Goal: Task Accomplishment & Management: Use online tool/utility

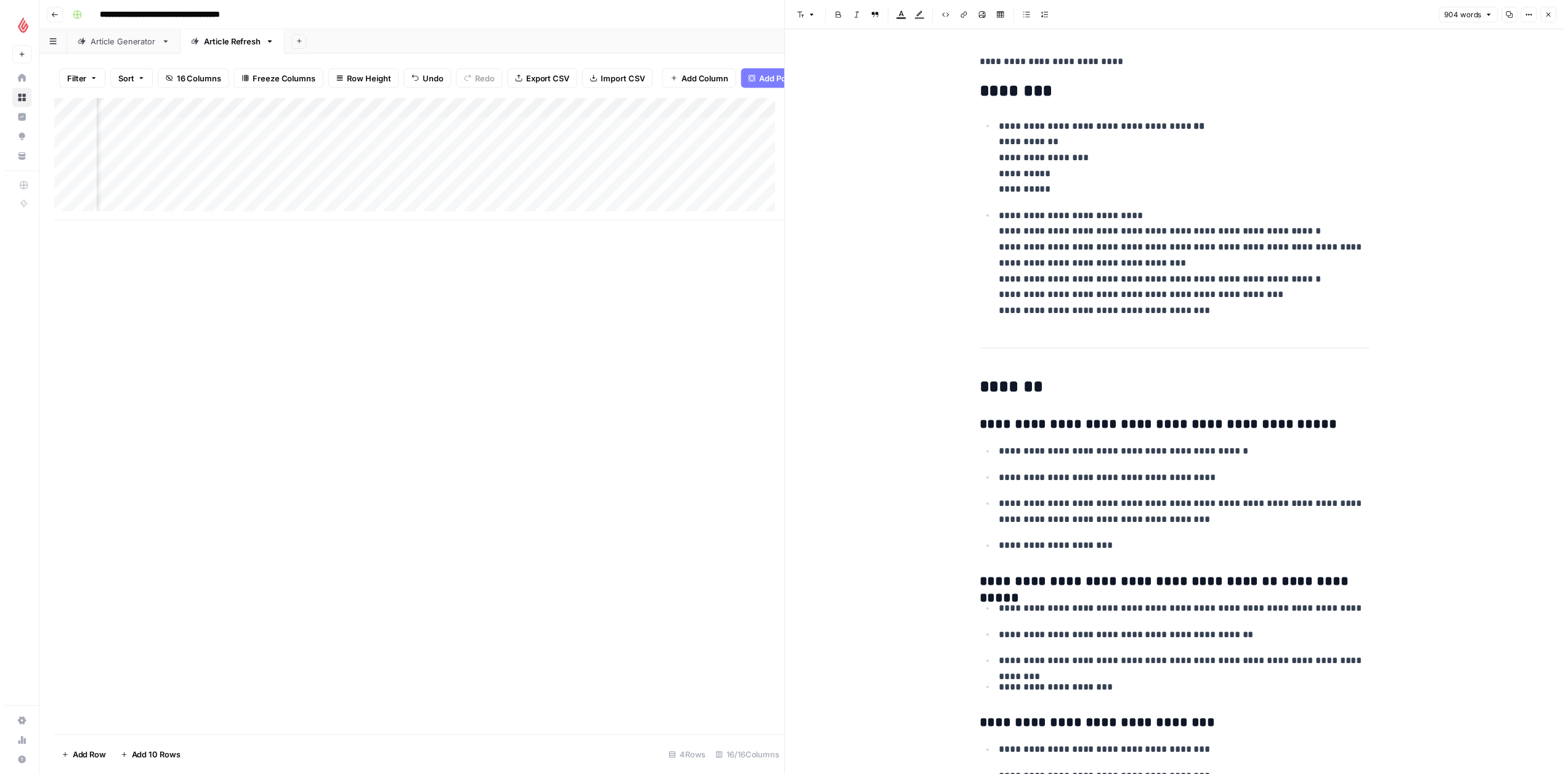
scroll to position [0, 1125]
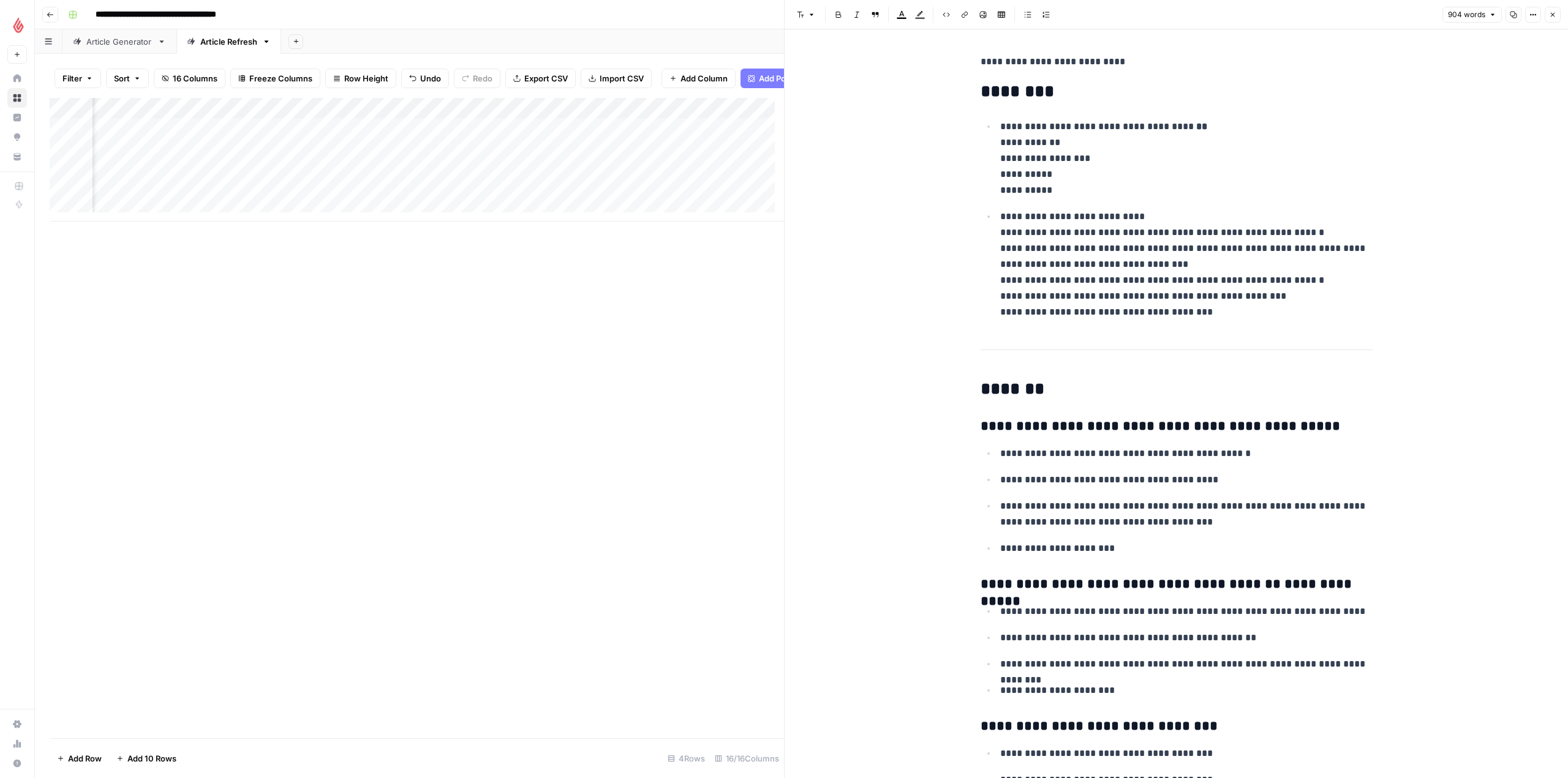
click at [1555, 17] on icon "button" at bounding box center [1552, 15] width 7 height 7
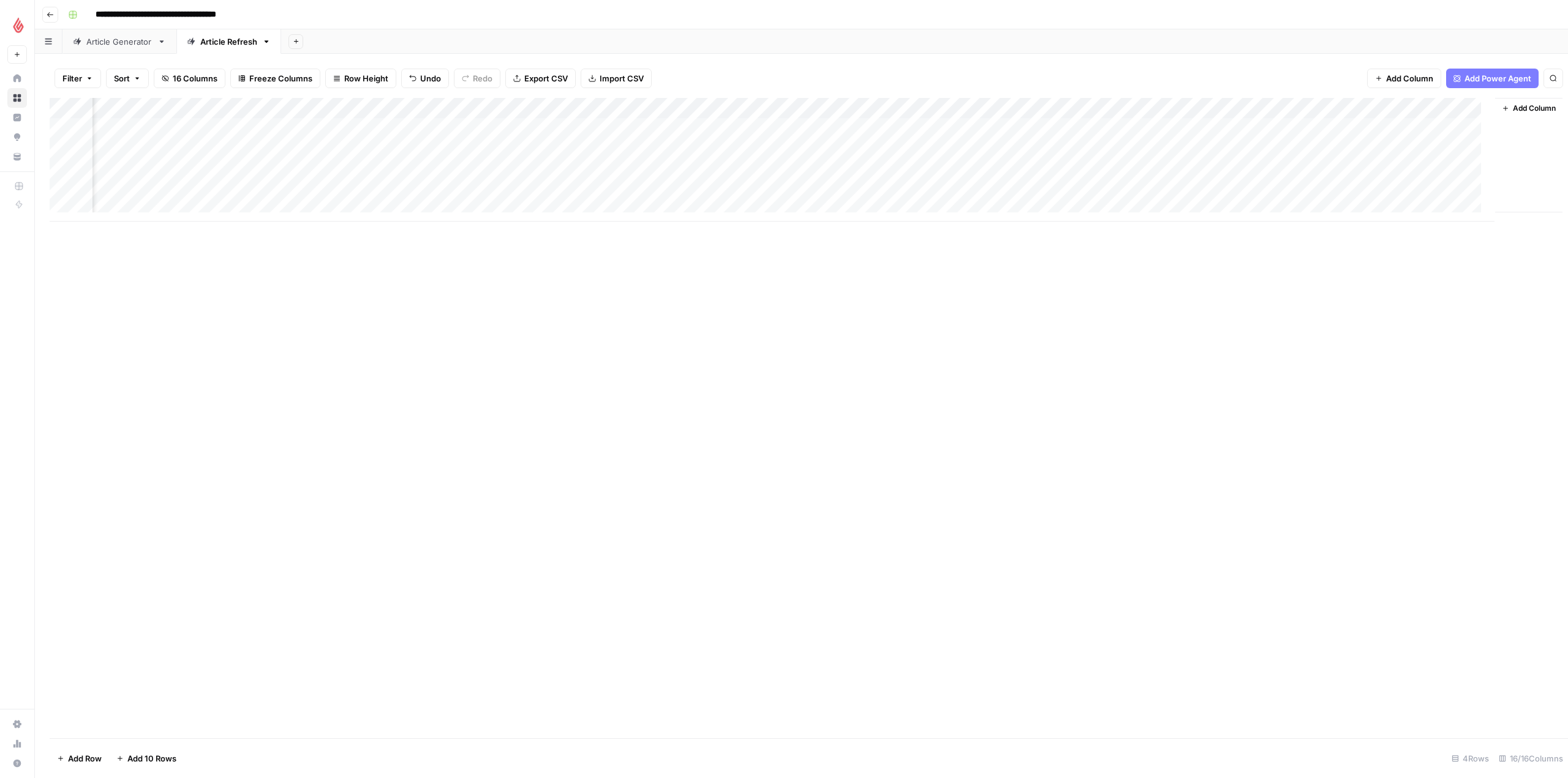
scroll to position [0, 526]
click at [860, 148] on div "Add Column" at bounding box center [801, 160] width 1503 height 124
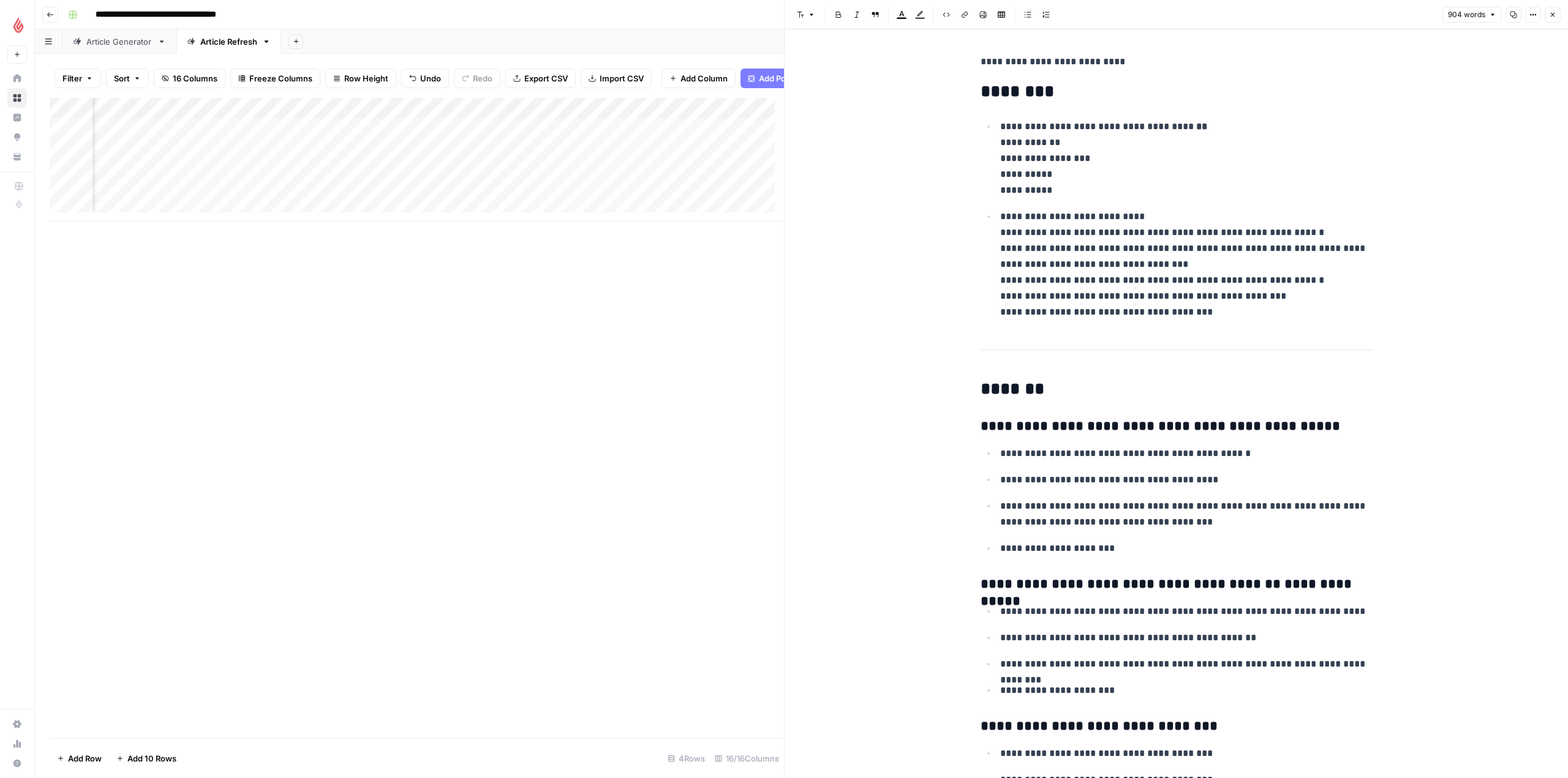
click at [634, 157] on div "Add Column" at bounding box center [417, 160] width 734 height 124
click at [747, 160] on div "Add Column" at bounding box center [417, 160] width 734 height 124
click at [746, 165] on div "Add Column" at bounding box center [417, 160] width 734 height 124
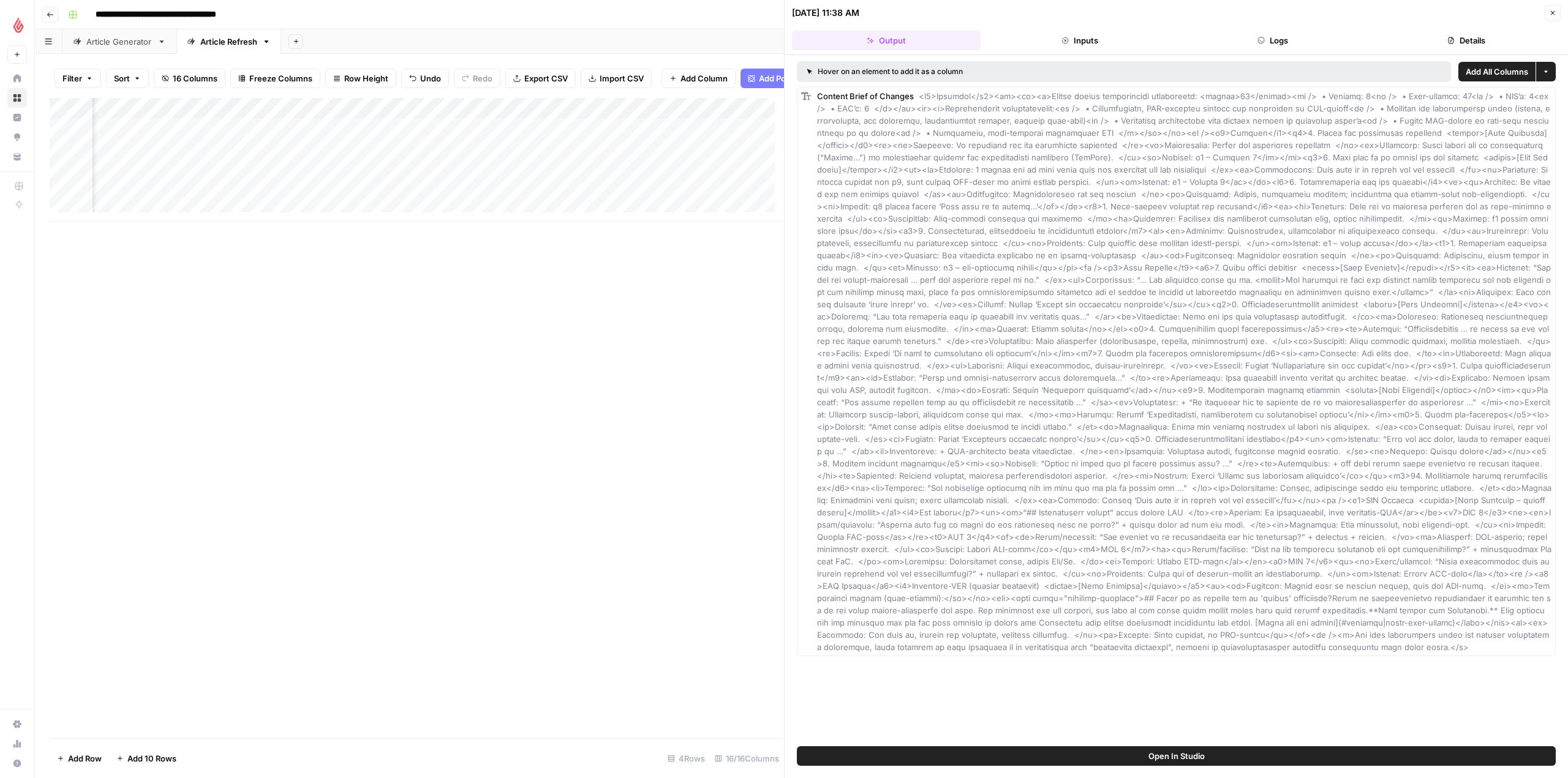
scroll to position [0, 869]
click at [1531, 93] on span "Add as Column" at bounding box center [1525, 96] width 45 height 10
click at [690, 276] on div "Add Column" at bounding box center [417, 418] width 734 height 640
click at [474, 116] on div "Add Column" at bounding box center [417, 160] width 734 height 124
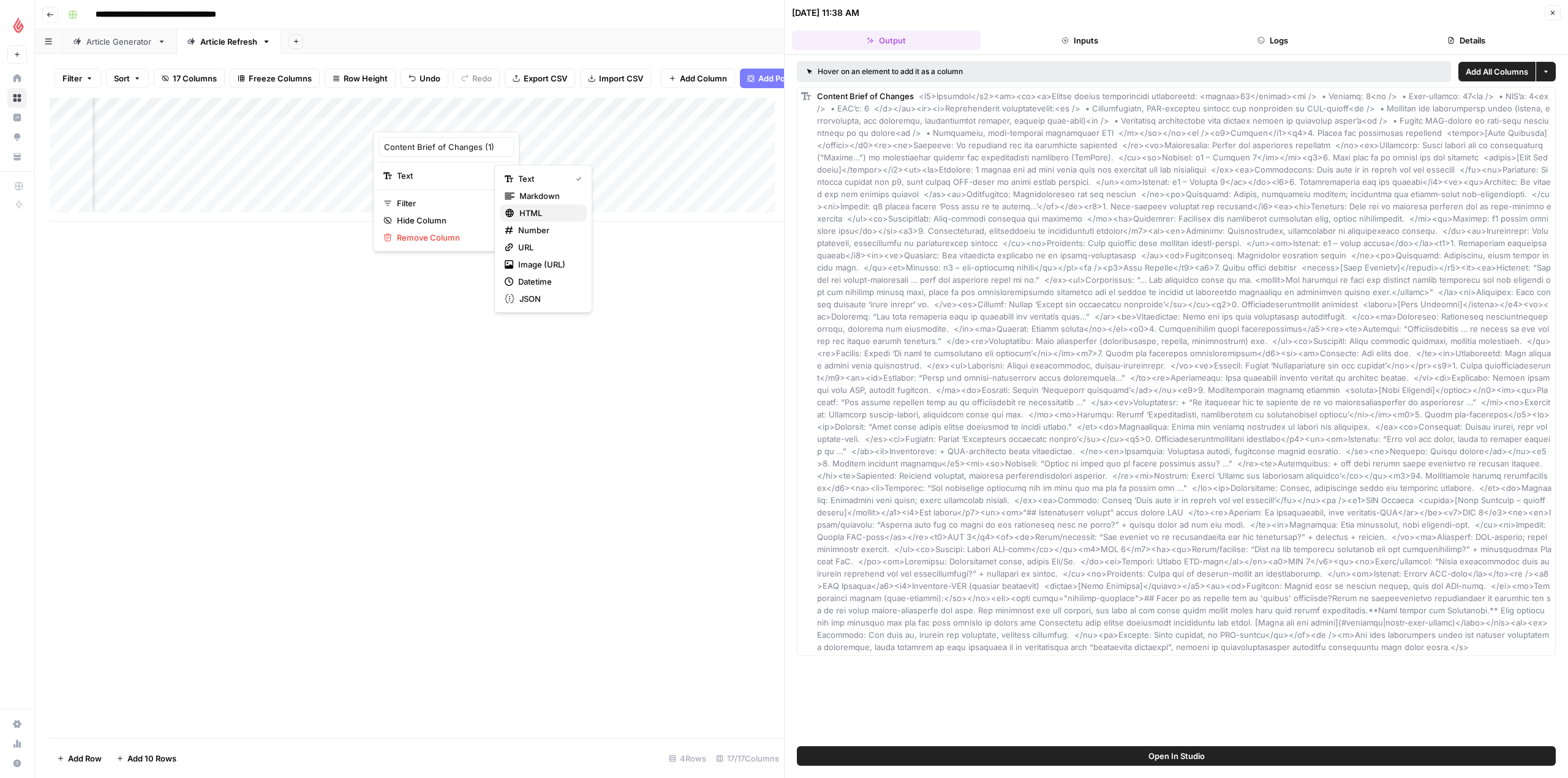
click at [549, 215] on span "HTML" at bounding box center [548, 213] width 58 height 12
click at [624, 118] on div "Add Column" at bounding box center [417, 160] width 734 height 124
click at [559, 240] on span "Remove Column" at bounding box center [560, 237] width 107 height 12
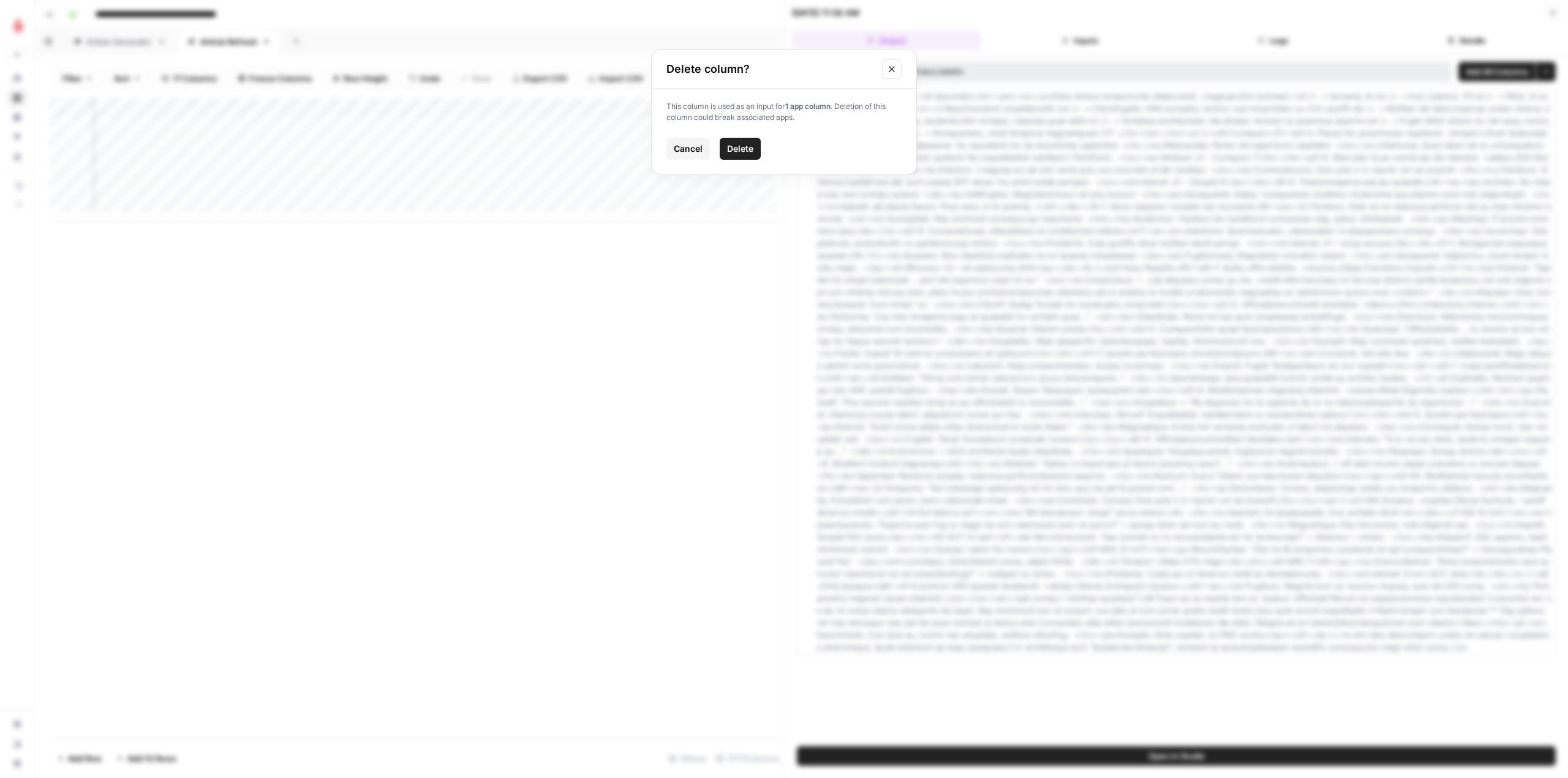
click at [726, 154] on span "Delete" at bounding box center [740, 149] width 26 height 12
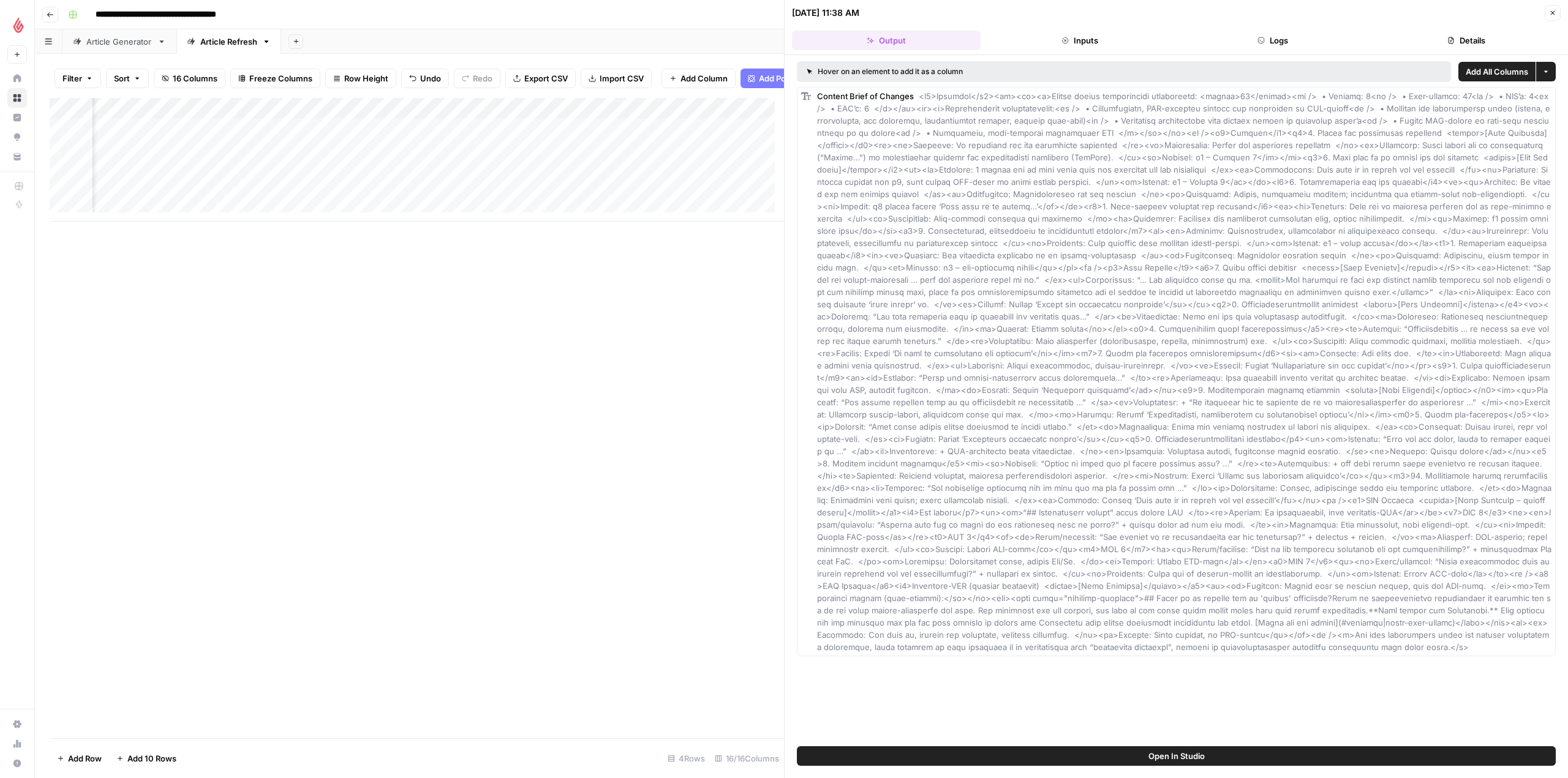
click at [649, 116] on div "Add Column" at bounding box center [417, 160] width 734 height 124
click at [575, 222] on span "Configure Inputs" at bounding box center [560, 221] width 107 height 12
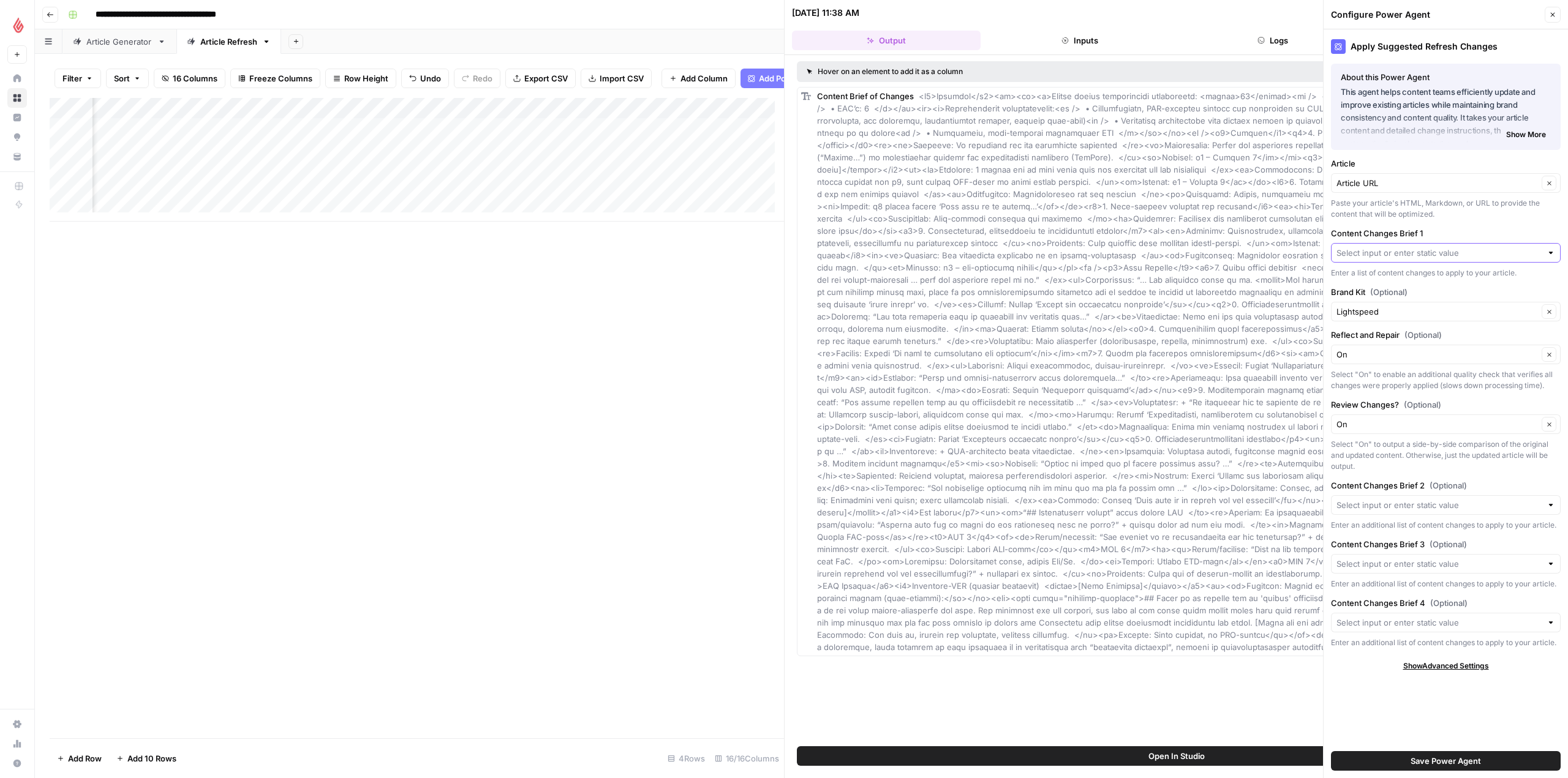
click at [1376, 249] on input "Content Changes Brief 1" at bounding box center [1438, 253] width 205 height 12
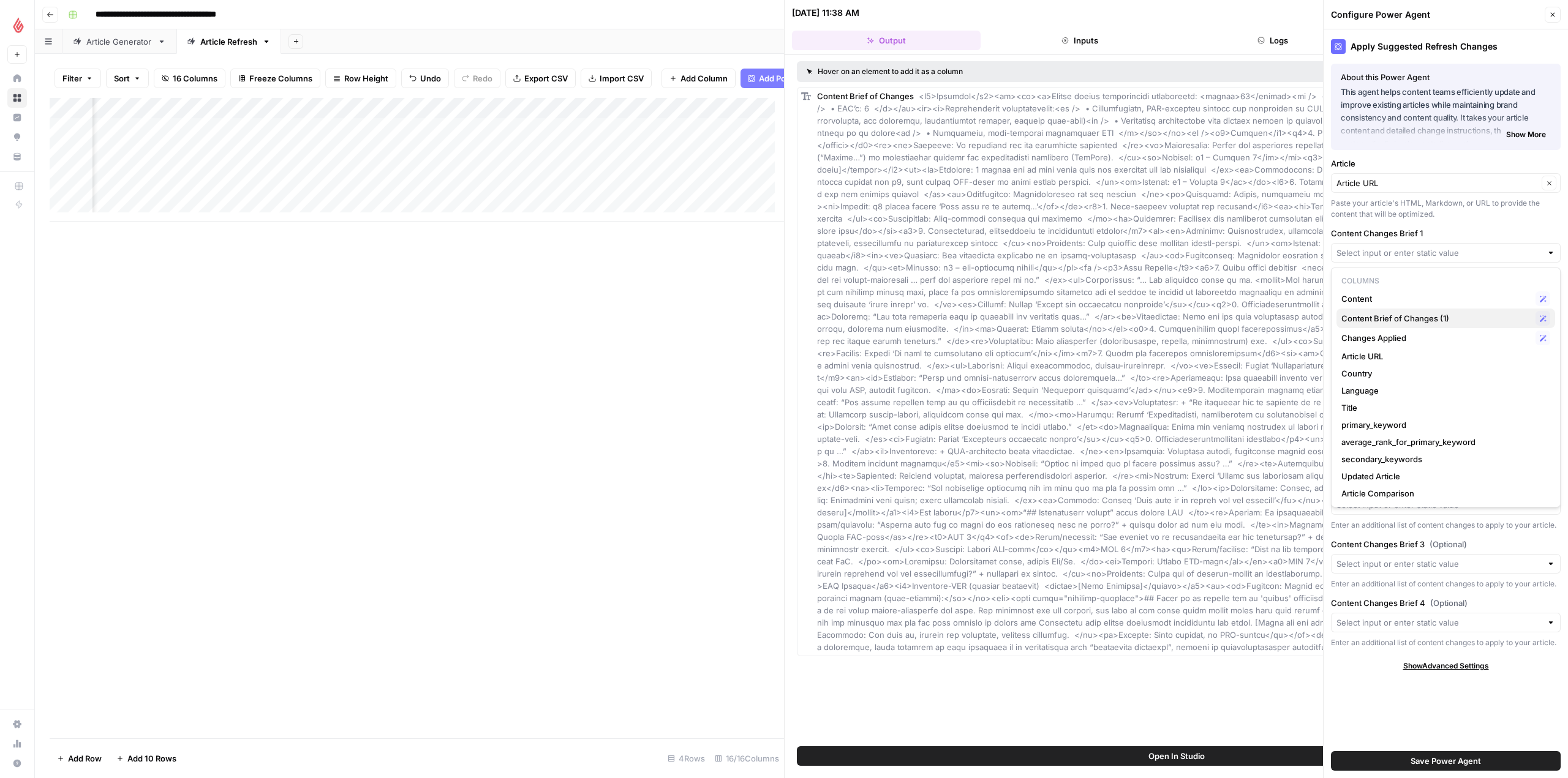
click at [1414, 314] on span "Content Brief of Changes (1)" at bounding box center [1435, 318] width 189 height 12
type input "Content Brief of Changes (1)"
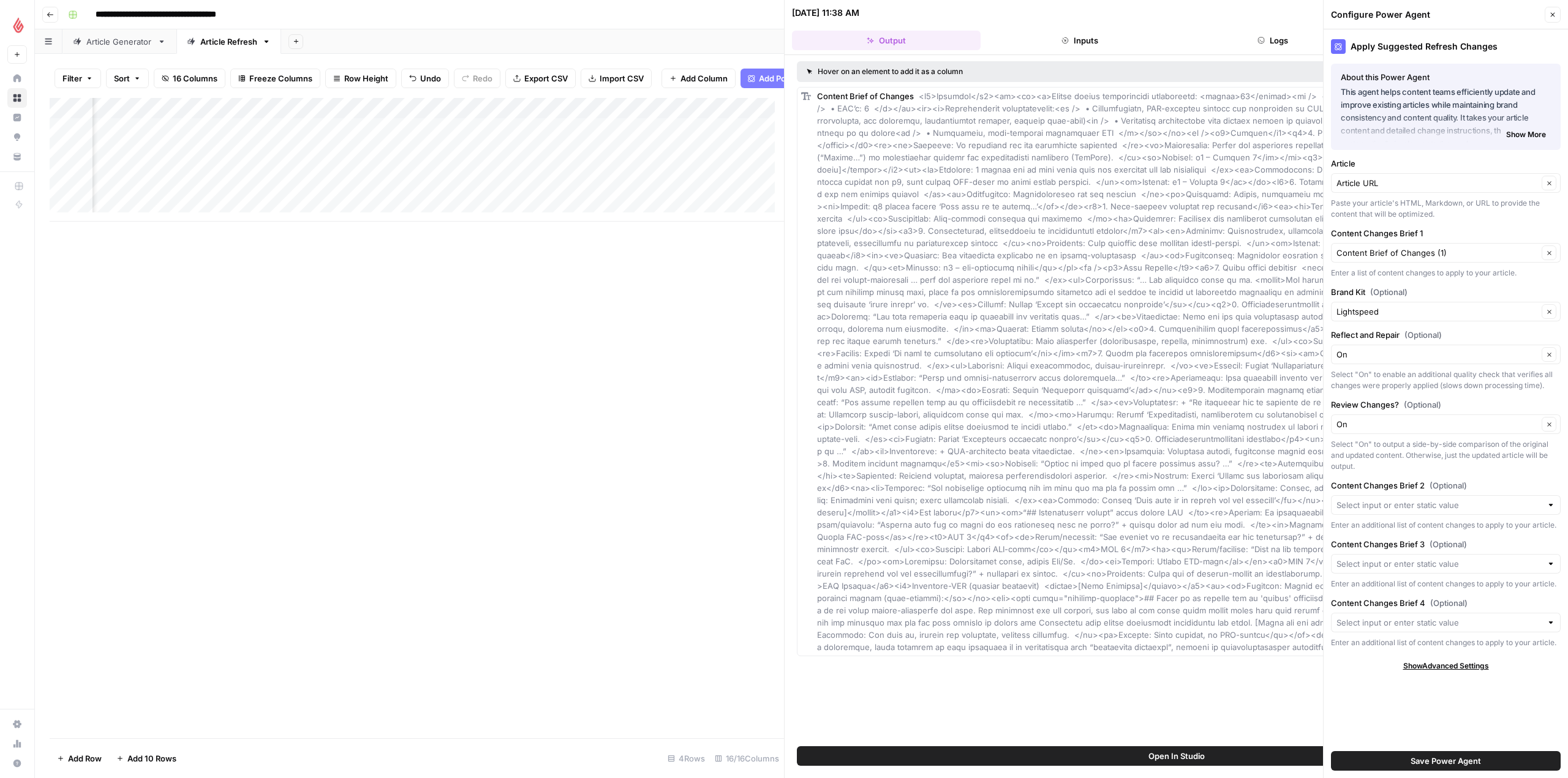
click at [1479, 760] on span "Save Power Agent" at bounding box center [1445, 761] width 71 height 12
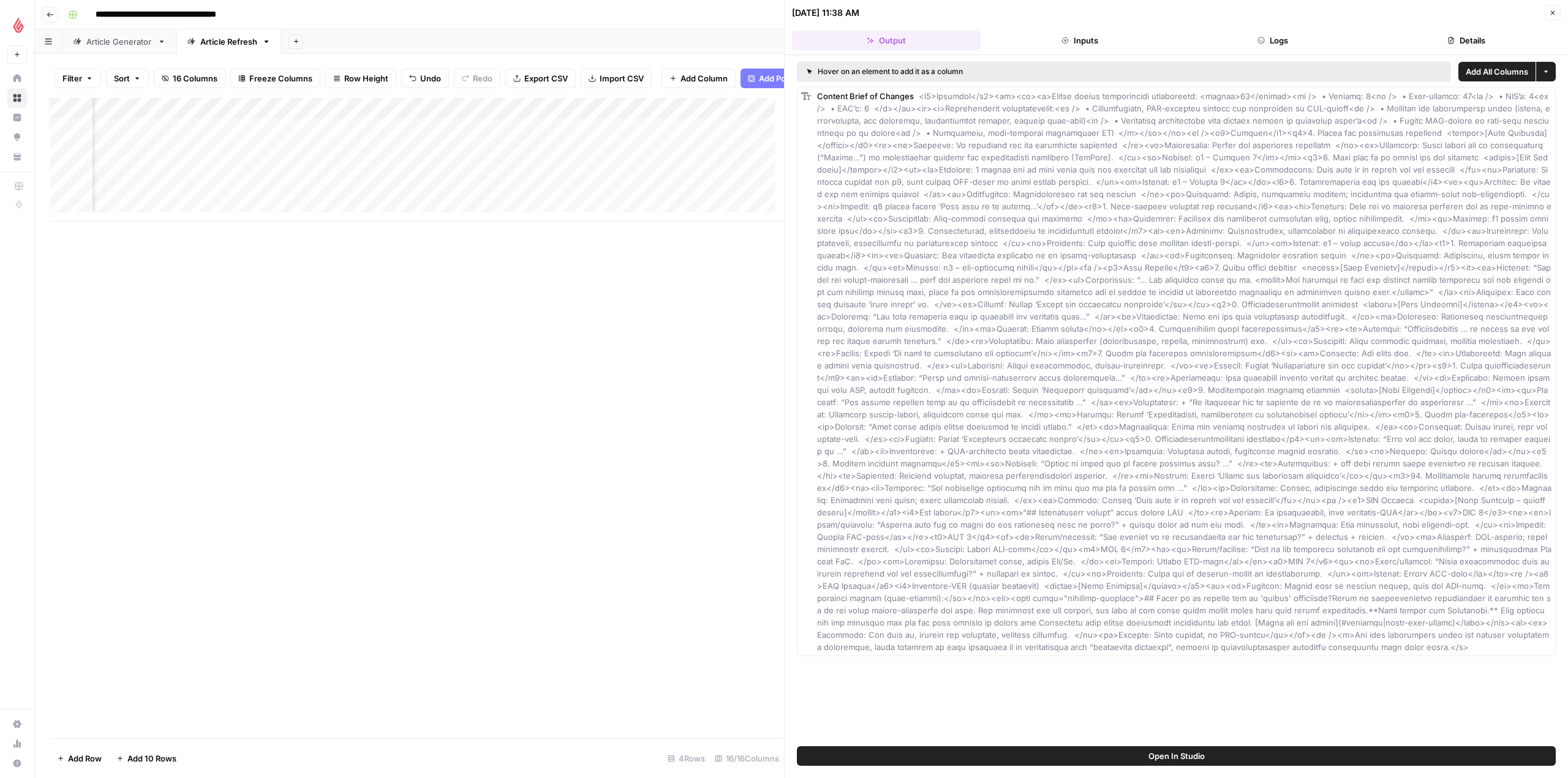
click at [1553, 5] on button "Close" at bounding box center [1552, 13] width 16 height 16
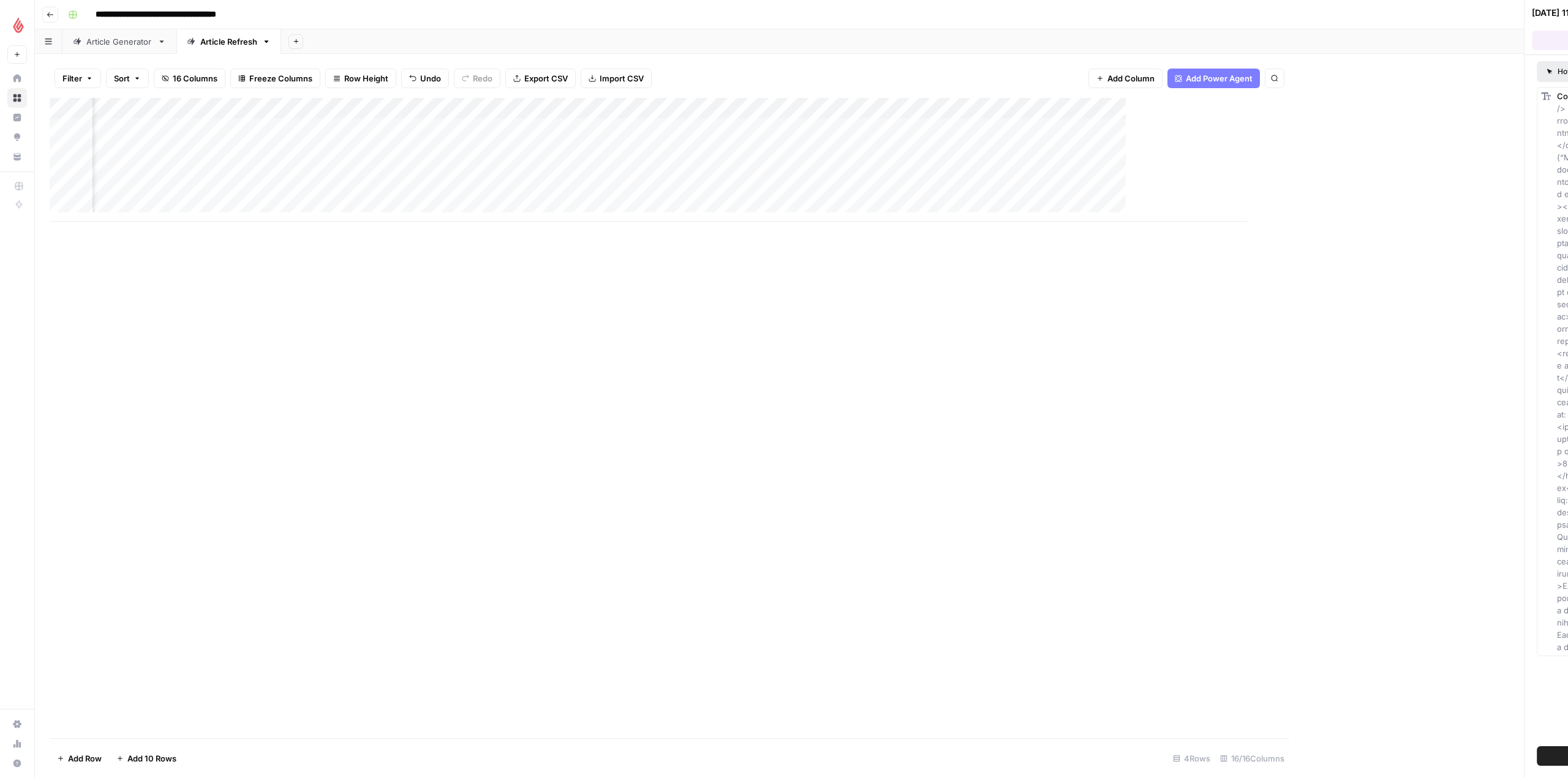
scroll to position [0, 487]
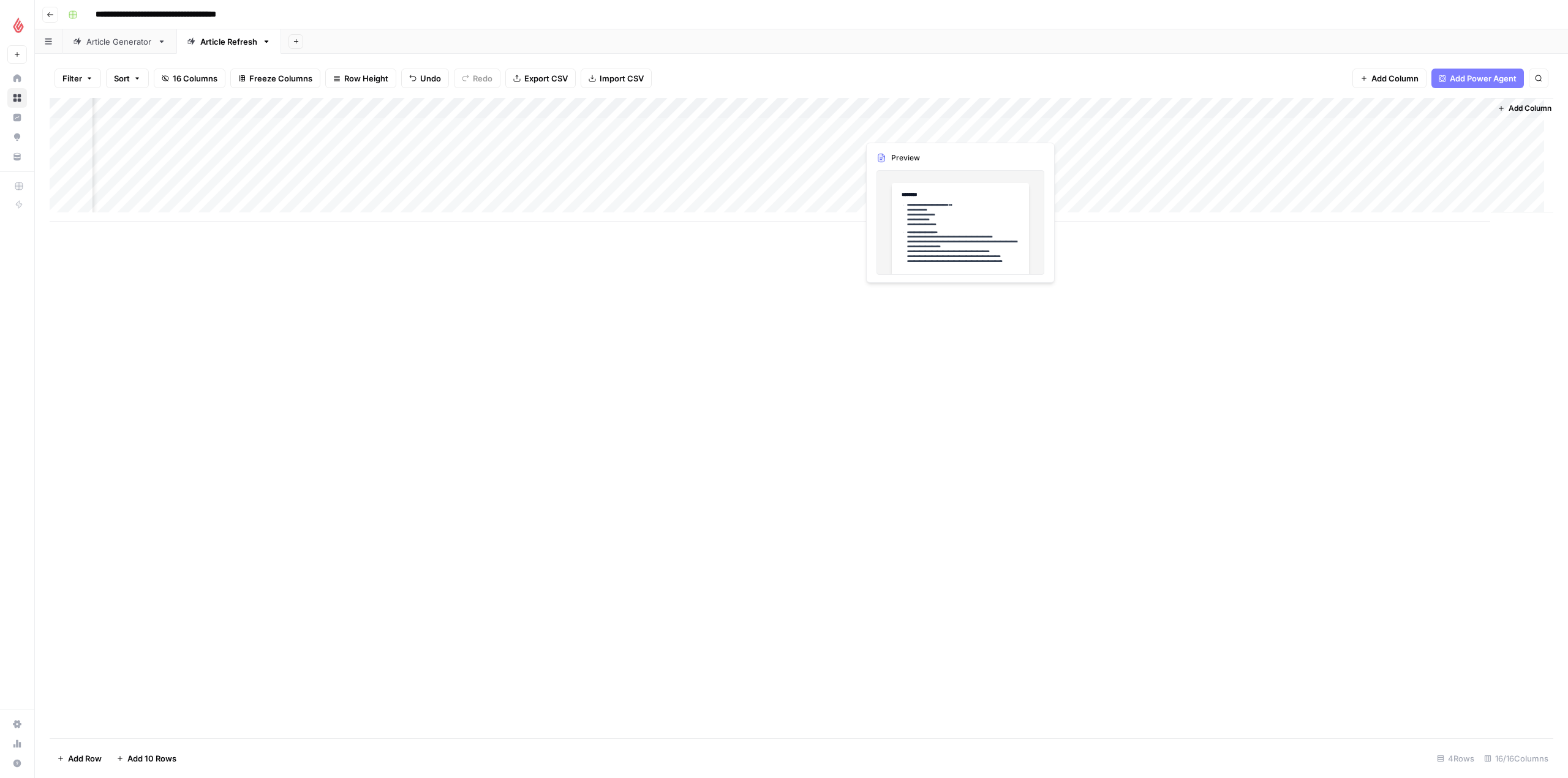
click at [904, 127] on div "Add Column" at bounding box center [801, 160] width 1503 height 124
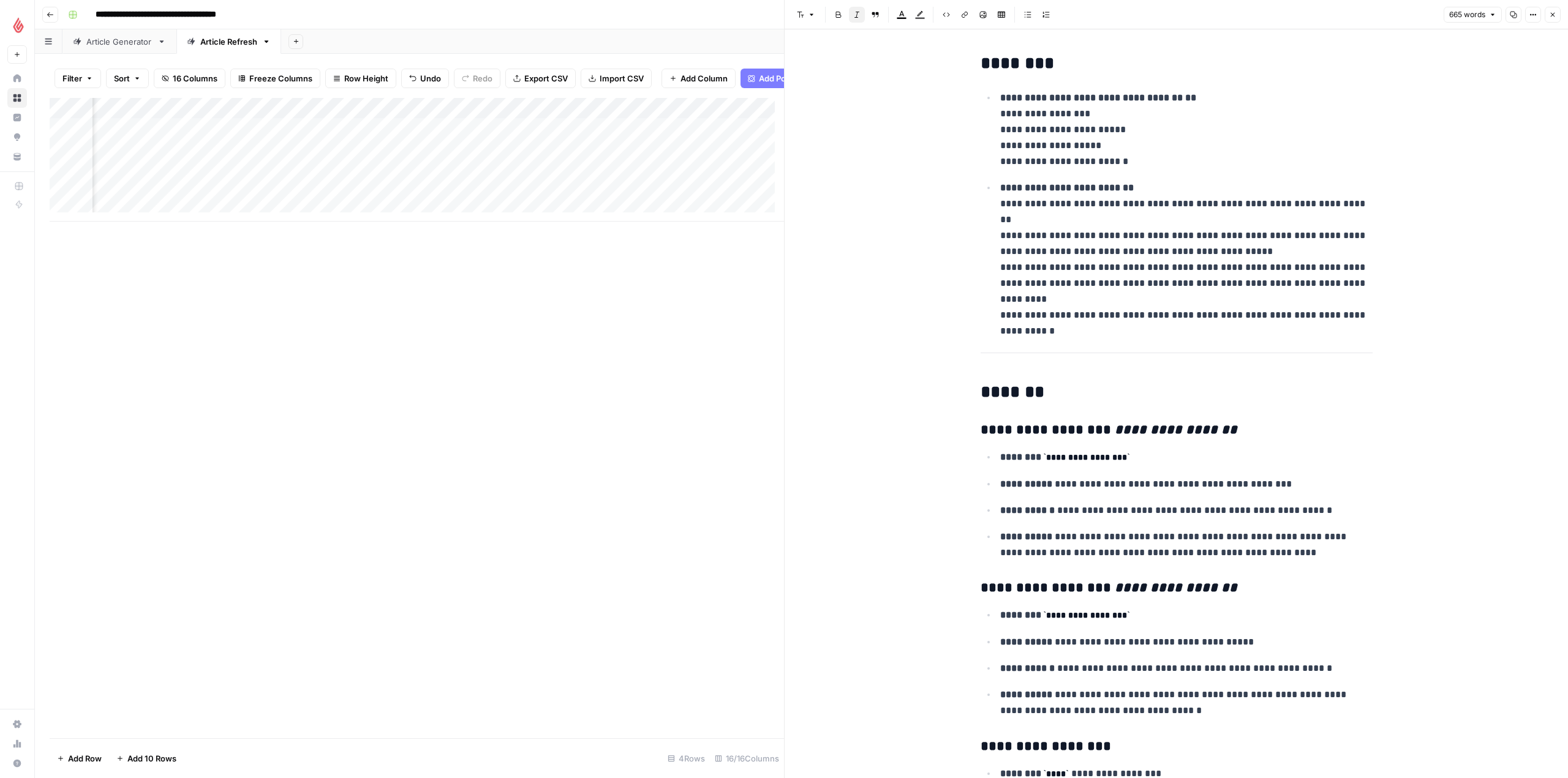
scroll to position [0, 719]
